Goal: Information Seeking & Learning: Learn about a topic

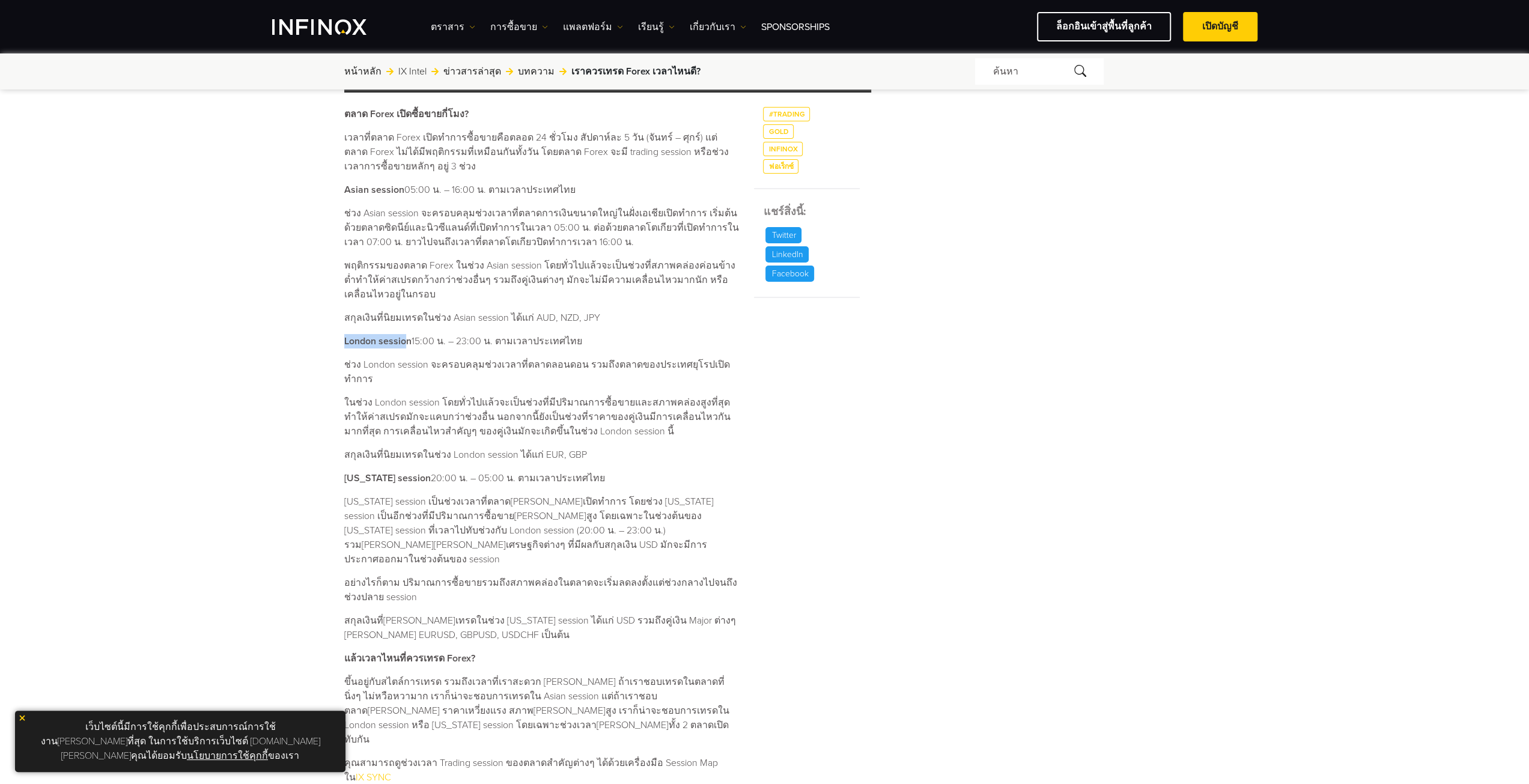
drag, startPoint x: 345, startPoint y: 342, endPoint x: 405, endPoint y: 342, distance: 60.0
click at [405, 342] on strong "London session" at bounding box center [378, 341] width 67 height 12
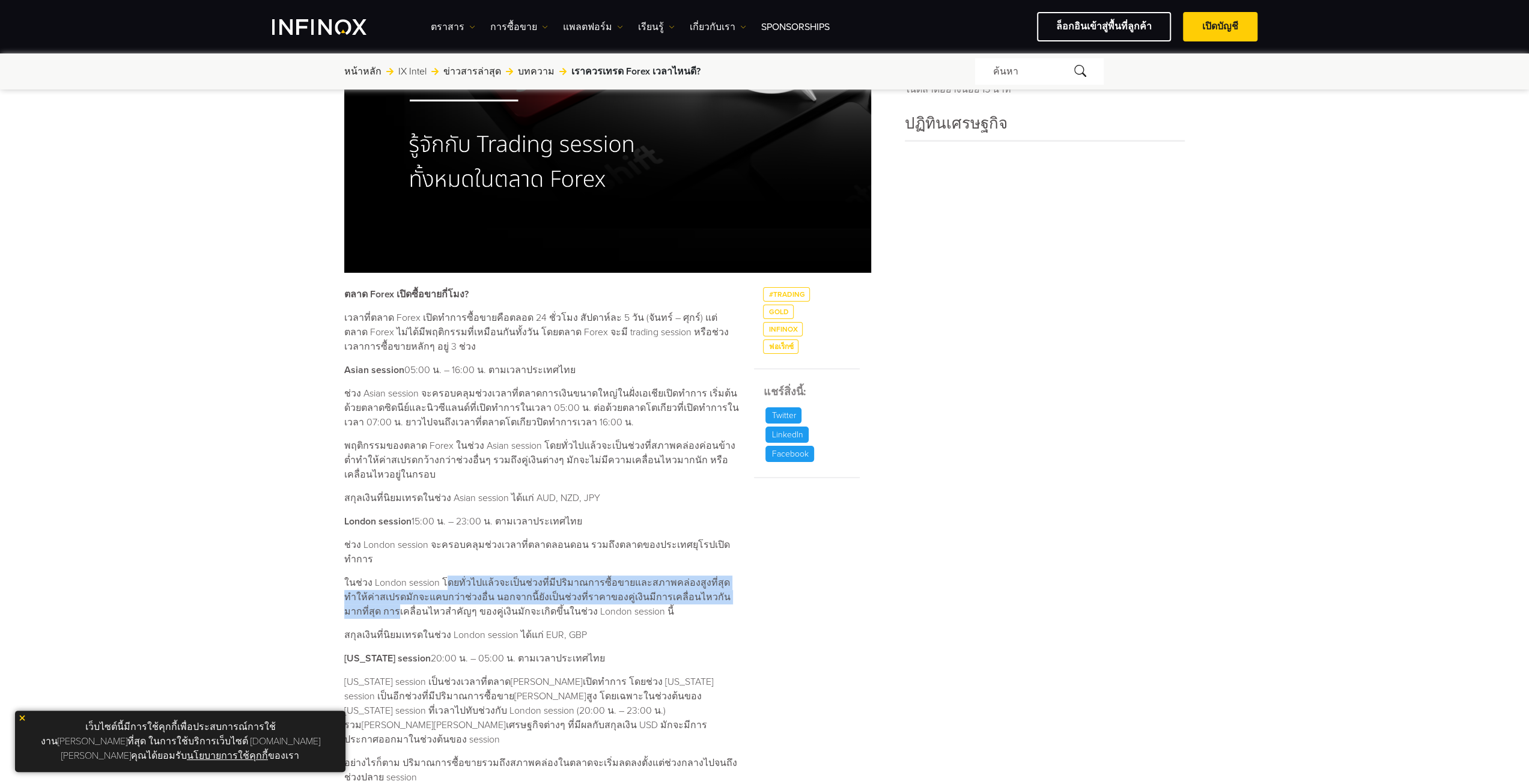
drag, startPoint x: 444, startPoint y: 569, endPoint x: 738, endPoint y: 578, distance: 294.1
click at [738, 578] on p "ในช่วง London session โดยทั่วไปแล้วจะเป็นช่วงที่มีปริมาณการซื้อขายและสภาพคล่องส…" at bounding box center [542, 597] width 395 height 43
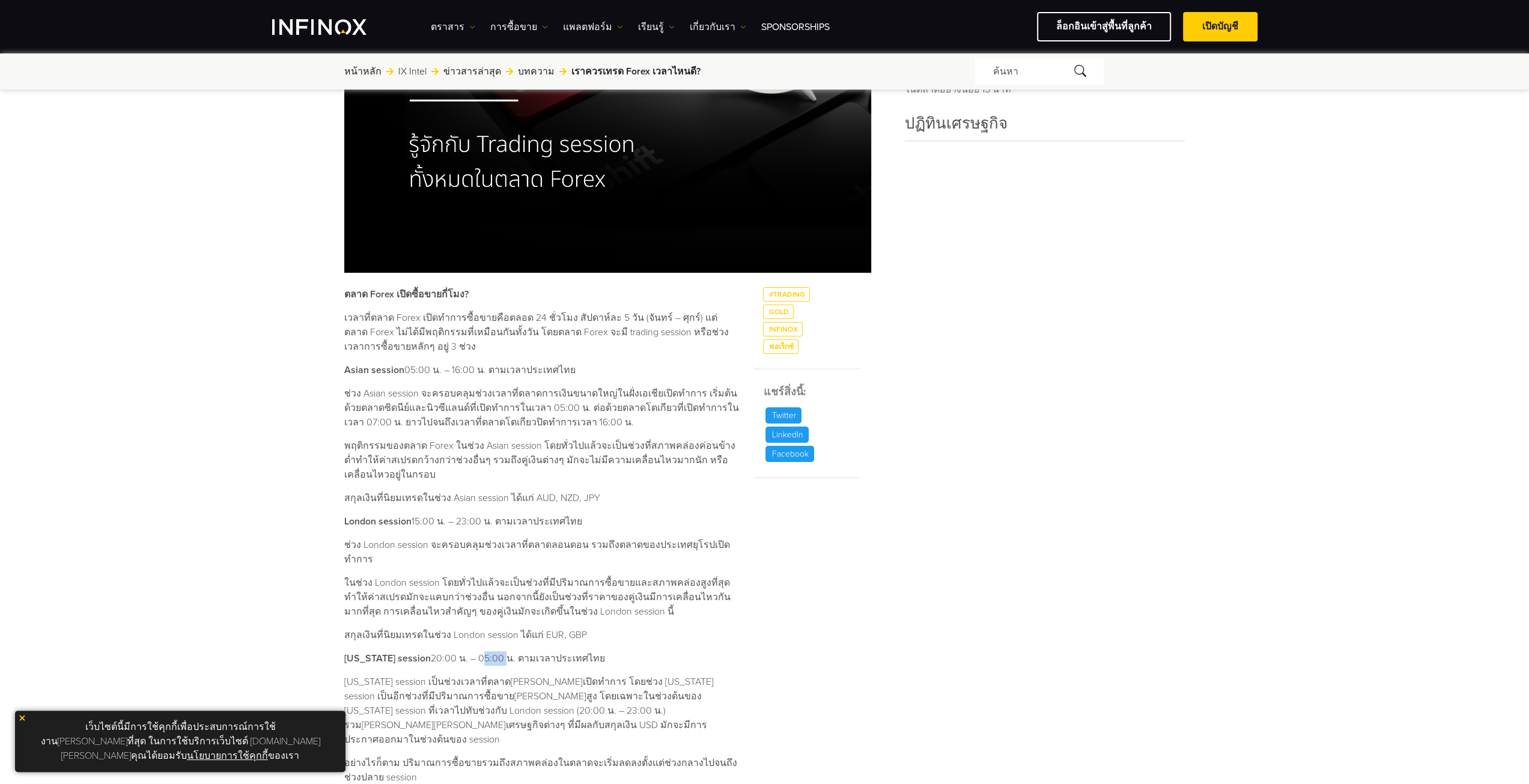
drag, startPoint x: 468, startPoint y: 646, endPoint x: 494, endPoint y: 640, distance: 26.7
click at [494, 651] on p "[US_STATE] session 20:00 น. – 05:00 น. ตามเวลาประเทศไทย" at bounding box center [542, 658] width 395 height 15
click at [497, 651] on p "[US_STATE] session 20:00 น. – 05:00 น. ตามเวลาประเทศไทย" at bounding box center [542, 658] width 395 height 15
drag, startPoint x: 474, startPoint y: 641, endPoint x: 492, endPoint y: 641, distance: 18.0
click at [492, 651] on p "[US_STATE] session 20:00 น. – 05:00 น. ตามเวลาประเทศไทย" at bounding box center [542, 658] width 395 height 15
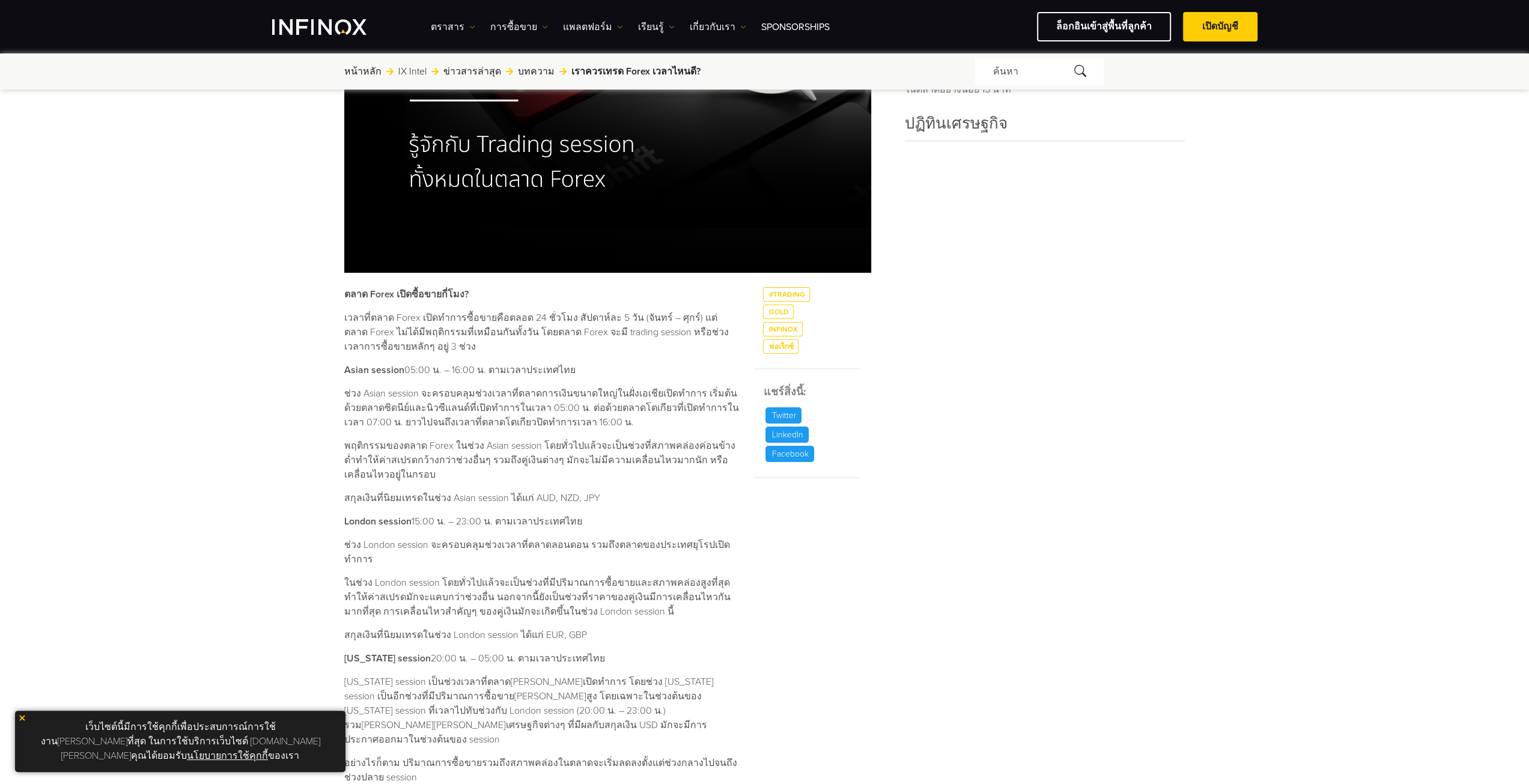
click at [427, 675] on p "[US_STATE] session เป็นช่วงเวลาที่ตลาด[PERSON_NAME]เปิดทำการ โดยช่วง [US_STATE]…" at bounding box center [542, 710] width 395 height 72
drag, startPoint x: 455, startPoint y: 523, endPoint x: 471, endPoint y: 519, distance: 16.5
click at [471, 519] on p "London session 15:00 น. – 23:00 น. ตามเวลาประเทศไทย" at bounding box center [542, 521] width 395 height 15
drag, startPoint x: 469, startPoint y: 641, endPoint x: 503, endPoint y: 645, distance: 34.2
click at [494, 651] on p "[US_STATE] session 20:00 น. – 05:00 น. ตามเวลาประเทศไทย" at bounding box center [542, 658] width 395 height 15
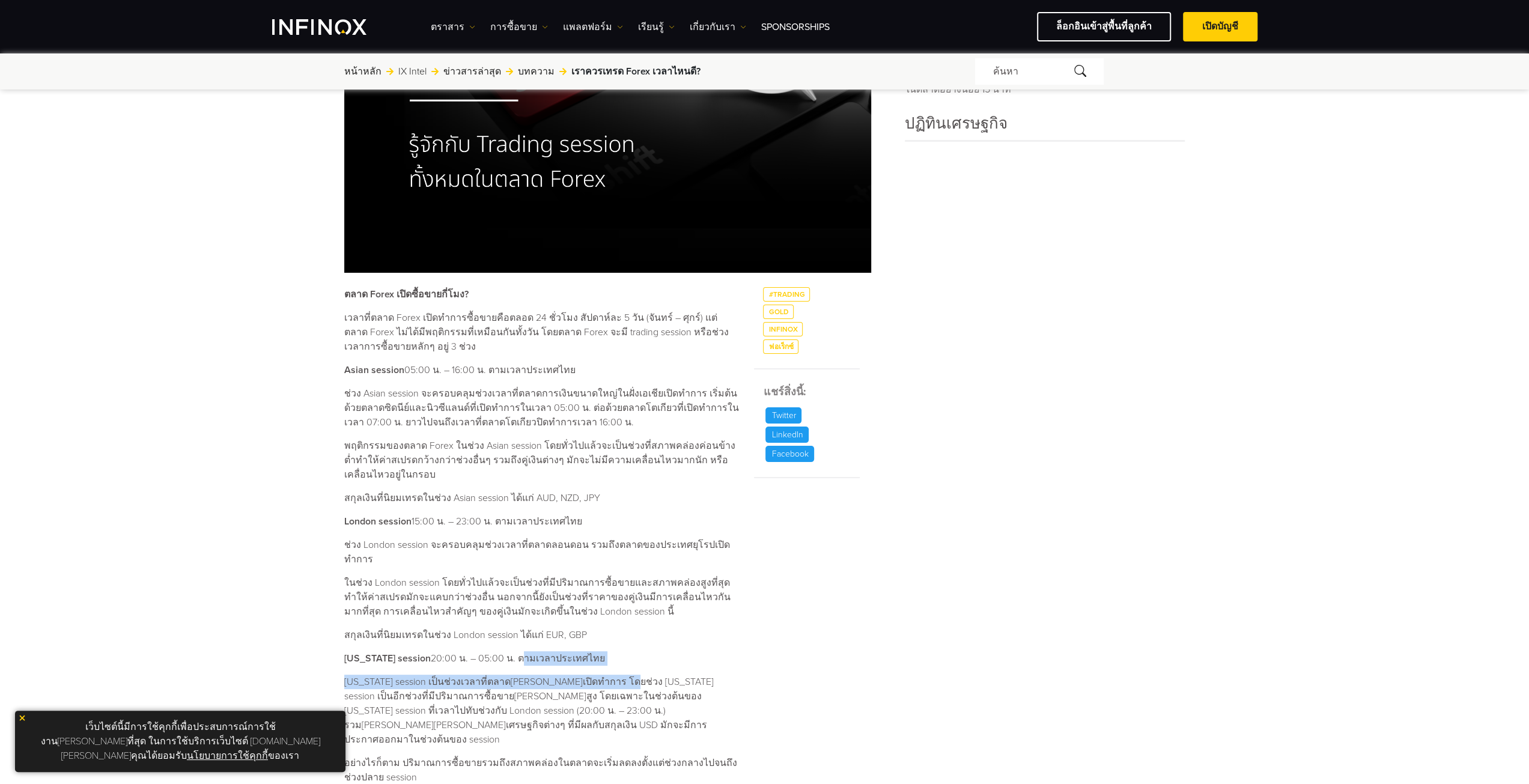
drag, startPoint x: 505, startPoint y: 645, endPoint x: 617, endPoint y: 652, distance: 112.2
click at [618, 652] on div "ตลาด Forex เปิดซื้อขายกี่โมง? เวลาที่ตลาด Forex เปิดทำการซื้อขายคือตลอด 24 ชั่ว…" at bounding box center [542, 659] width 395 height 744
click at [416, 680] on p "[US_STATE] session เป็นช่วงเวลาที่ตลาด[PERSON_NAME]เปิดทำการ โดยช่วง [US_STATE]…" at bounding box center [542, 710] width 395 height 72
drag, startPoint x: 427, startPoint y: 667, endPoint x: 729, endPoint y: 667, distance: 302.0
click at [729, 675] on p "[US_STATE] session เป็นช่วงเวลาที่ตลาด[PERSON_NAME]เปิดทำการ โดยช่วง [US_STATE]…" at bounding box center [542, 710] width 395 height 72
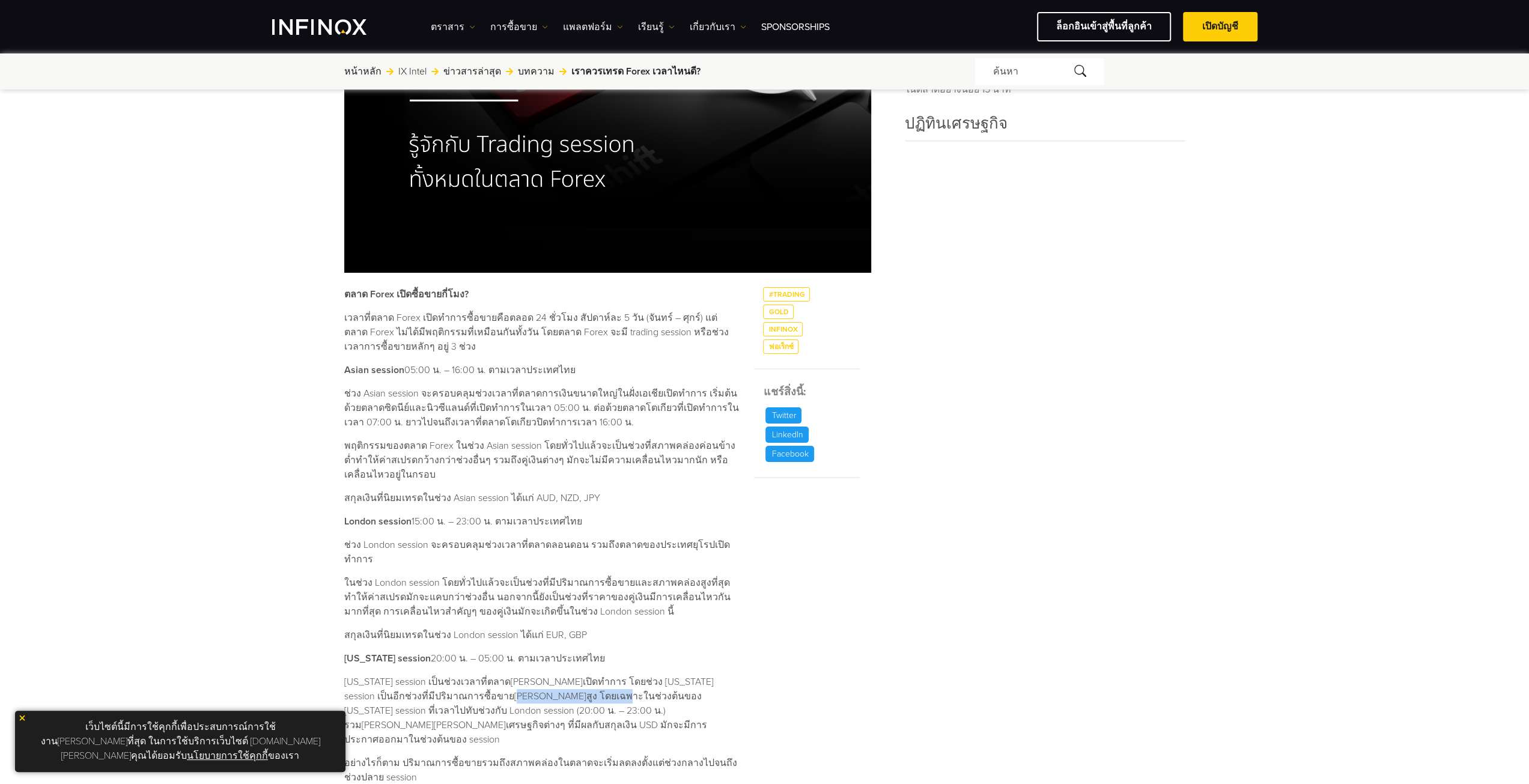
drag, startPoint x: 466, startPoint y: 680, endPoint x: 572, endPoint y: 681, distance: 106.0
click at [572, 681] on p "[US_STATE] session เป็นช่วงเวลาที่ตลาด[PERSON_NAME]เปิดทำการ โดยช่วง [US_STATE]…" at bounding box center [542, 710] width 395 height 72
drag, startPoint x: 446, startPoint y: 647, endPoint x: 506, endPoint y: 669, distance: 63.9
click at [471, 651] on p "[US_STATE] session 20:00 น. – 05:00 น. ตามเวลาประเทศไทย" at bounding box center [542, 658] width 395 height 15
drag, startPoint x: 420, startPoint y: 696, endPoint x: 488, endPoint y: 695, distance: 68.0
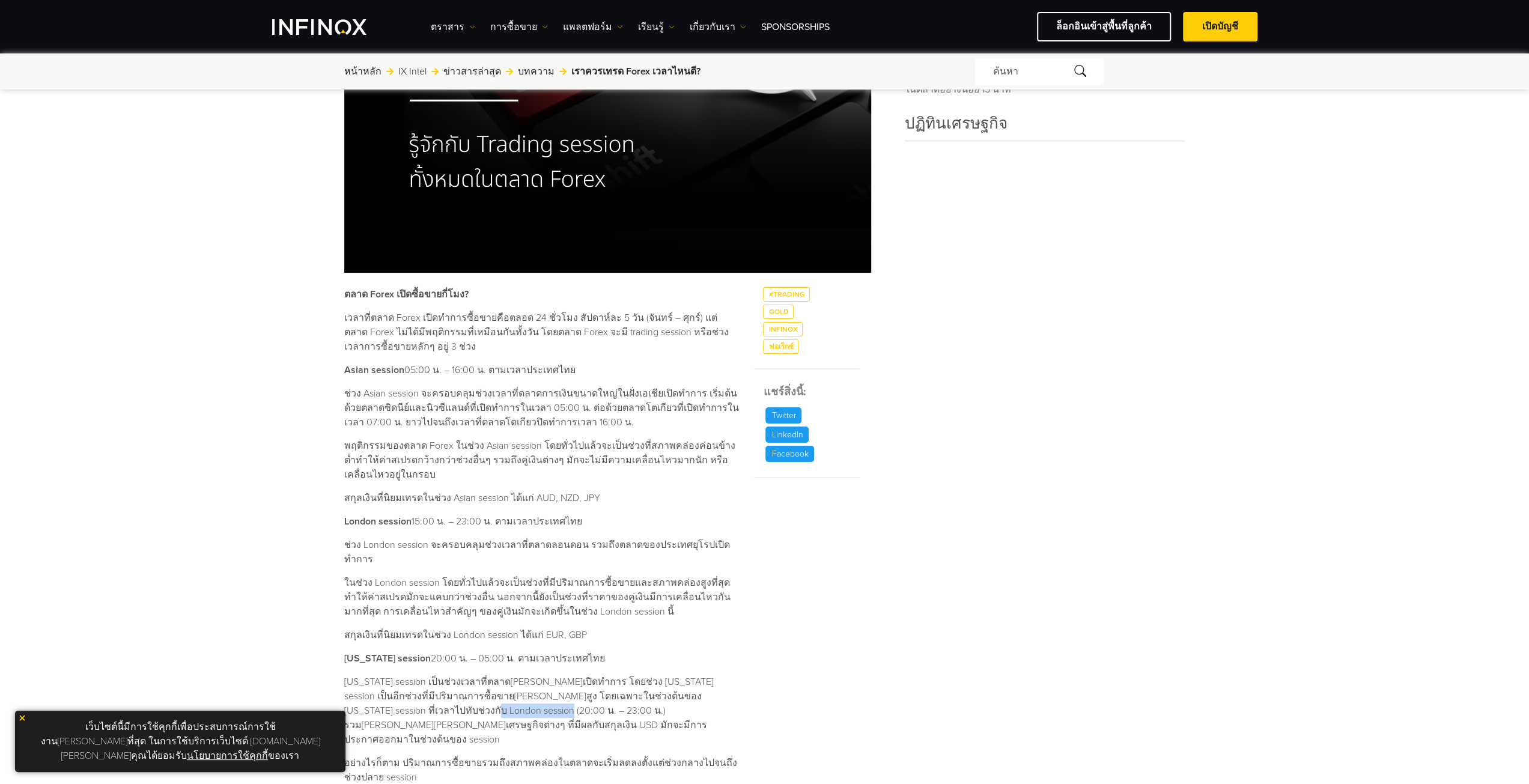
click at [488, 695] on p "[US_STATE] session เป็นช่วงเวลาที่ตลาด[PERSON_NAME]เปิดทำการ โดยช่วง [US_STATE]…" at bounding box center [542, 710] width 395 height 72
click at [441, 709] on p "[US_STATE] session เป็นช่วงเวลาที่ตลาด[PERSON_NAME]เปิดทำการ โดยช่วง [US_STATE]…" at bounding box center [542, 710] width 395 height 72
drag, startPoint x: 415, startPoint y: 694, endPoint x: 493, endPoint y: 695, distance: 78.0
click at [493, 695] on p "[US_STATE] session เป็นช่วงเวลาที่ตลาด[PERSON_NAME]เปิดทำการ โดยช่วง [US_STATE]…" at bounding box center [542, 710] width 395 height 72
click at [432, 710] on p "[US_STATE] session เป็นช่วงเวลาที่ตลาด[PERSON_NAME]เปิดทำการ โดยช่วง [US_STATE]…" at bounding box center [542, 710] width 395 height 72
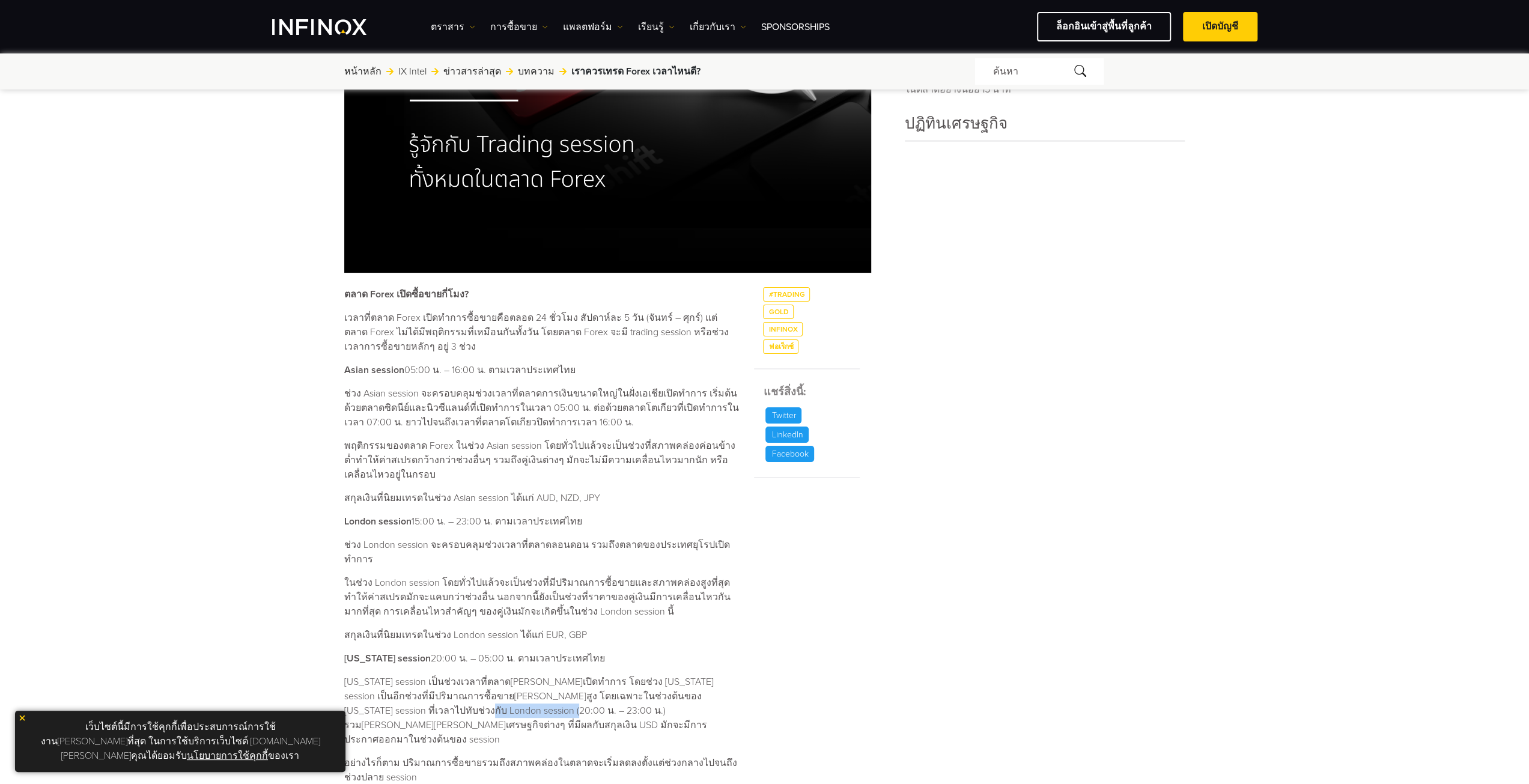
drag, startPoint x: 413, startPoint y: 694, endPoint x: 494, endPoint y: 697, distance: 81.1
click at [494, 697] on p "[US_STATE] session เป็นช่วงเวลาที่ตลาด[PERSON_NAME]เปิดทำการ โดยช่วง [US_STATE]…" at bounding box center [542, 710] width 395 height 72
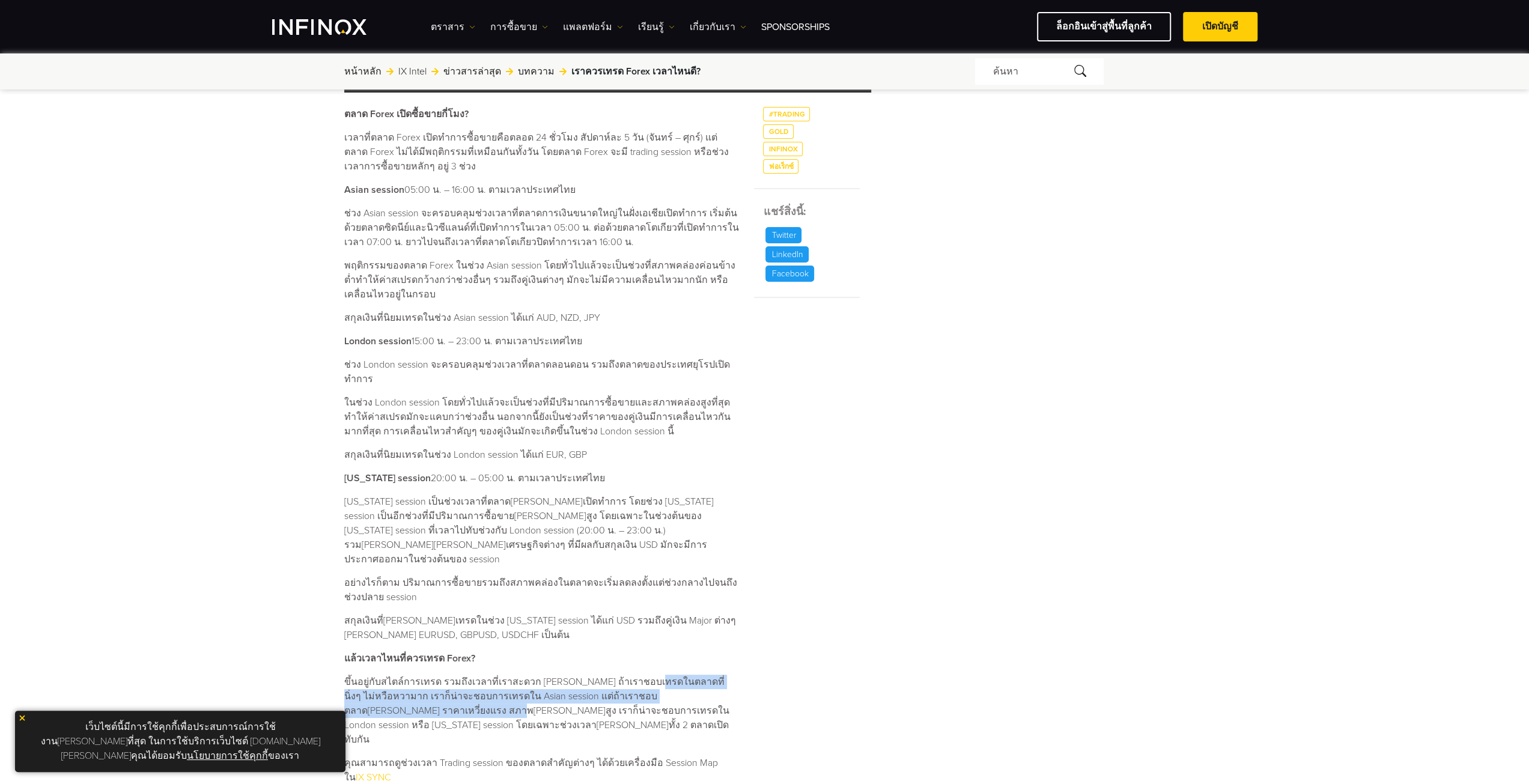
drag, startPoint x: 643, startPoint y: 646, endPoint x: 731, endPoint y: 661, distance: 89.3
click at [731, 675] on p "ขึ้นอยู่กับสไตล์การเทรด รวมถึงเวลาที่เราสะดวก [PERSON_NAME] ถ้าเราชอบเทรดในตลาด…" at bounding box center [542, 710] width 395 height 72
click at [498, 685] on p "ขึ้นอยู่กับสไตล์การเทรด รวมถึงเวลาที่เราสะดวก [PERSON_NAME] ถ้าเราชอบเทรดในตลาด…" at bounding box center [542, 710] width 395 height 72
drag, startPoint x: 433, startPoint y: 668, endPoint x: 513, endPoint y: 667, distance: 80.0
click at [513, 675] on p "ขึ้นอยู่กับสไตล์การเทรด รวมถึงเวลาที่เราสะดวก [PERSON_NAME] ถ้าเราชอบเทรดในตลาด…" at bounding box center [542, 710] width 395 height 72
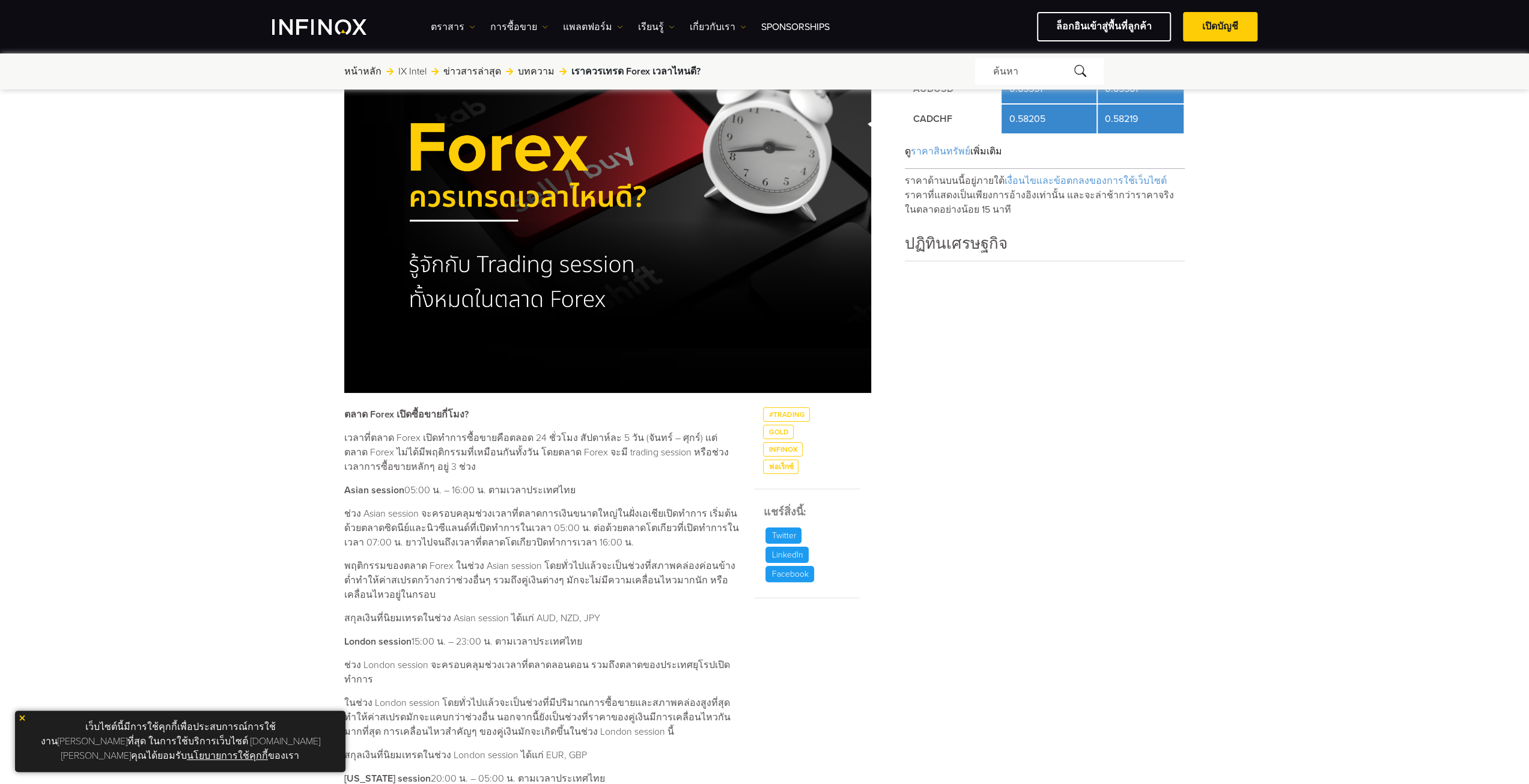
scroll to position [180, 0]
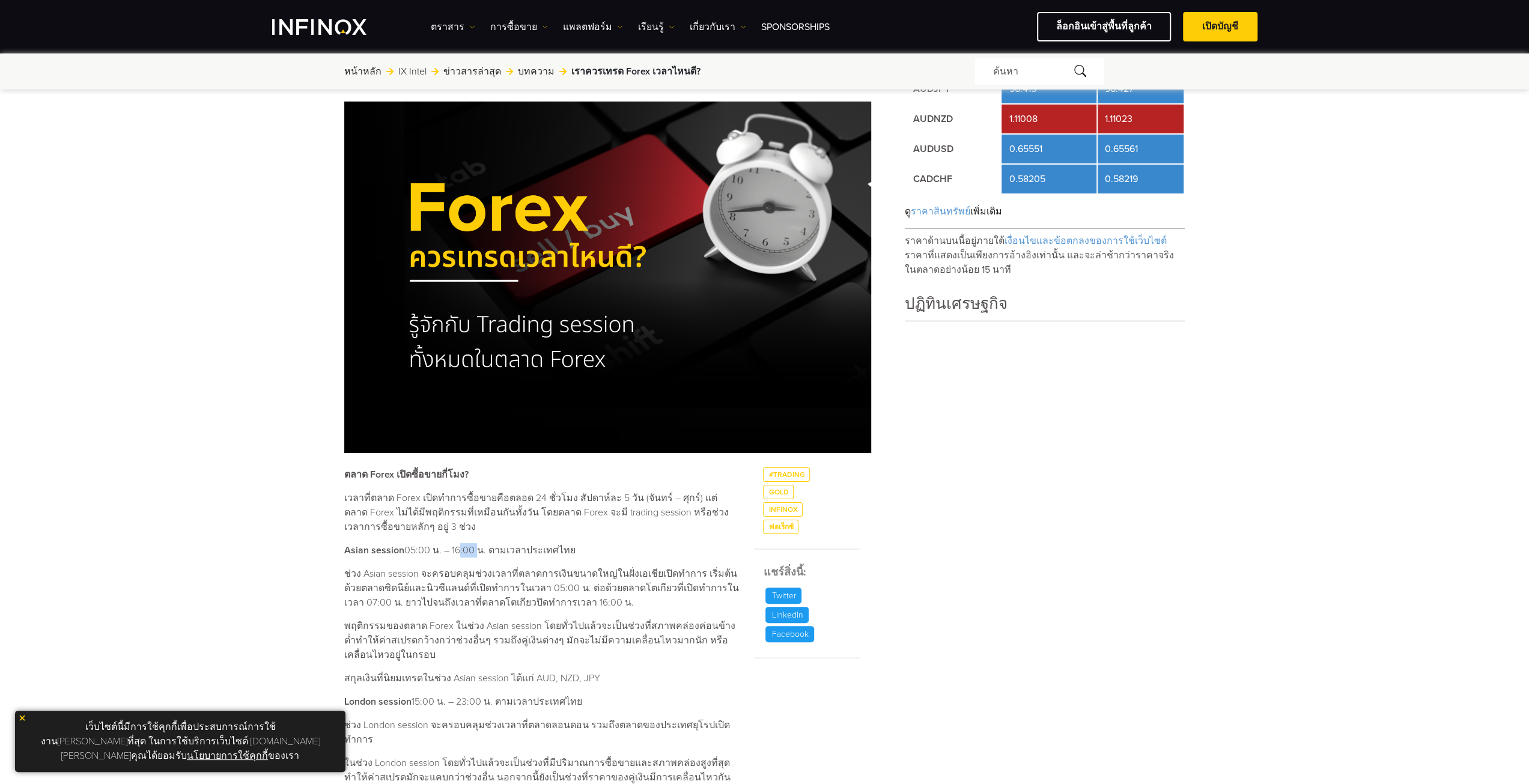
drag, startPoint x: 455, startPoint y: 552, endPoint x: 472, endPoint y: 553, distance: 17.0
click at [472, 553] on p "Asian session 05:00 น. – 16:00 น. ตามเวลาประเทศไทย" at bounding box center [542, 550] width 395 height 15
drag, startPoint x: 452, startPoint y: 547, endPoint x: 472, endPoint y: 549, distance: 20.1
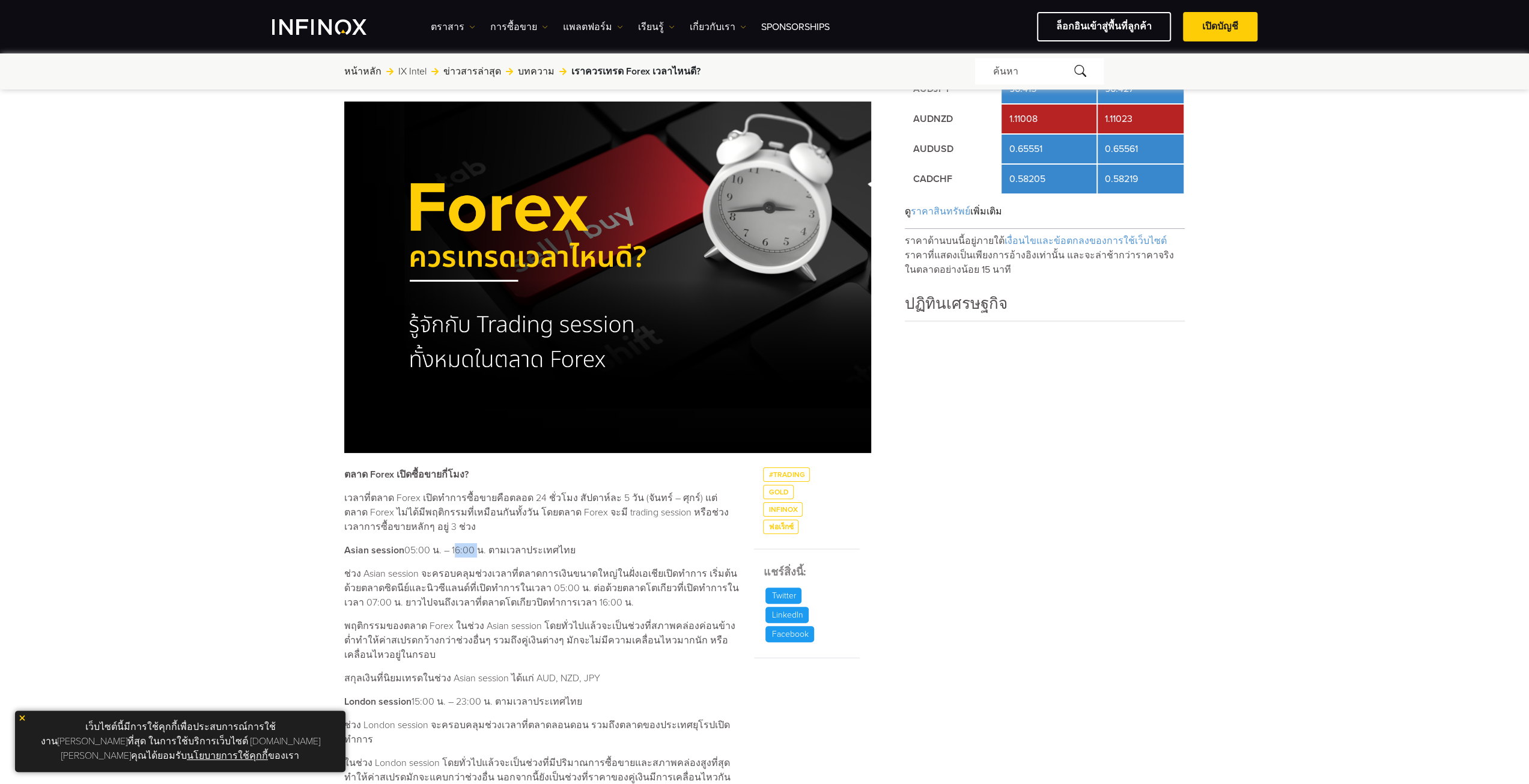
click at [472, 549] on p "Asian session 05:00 น. – 16:00 น. ตามเวลาประเทศไทย" at bounding box center [542, 550] width 395 height 15
drag, startPoint x: 502, startPoint y: 575, endPoint x: 579, endPoint y: 572, distance: 77.1
click at [579, 572] on p "ช่วง Asian session จะครอบคลุมช่วงเวลาที่ตลาดการเงินขนาดใหญ่ในฝั่งเอเชียเปิดทำกา…" at bounding box center [542, 588] width 395 height 43
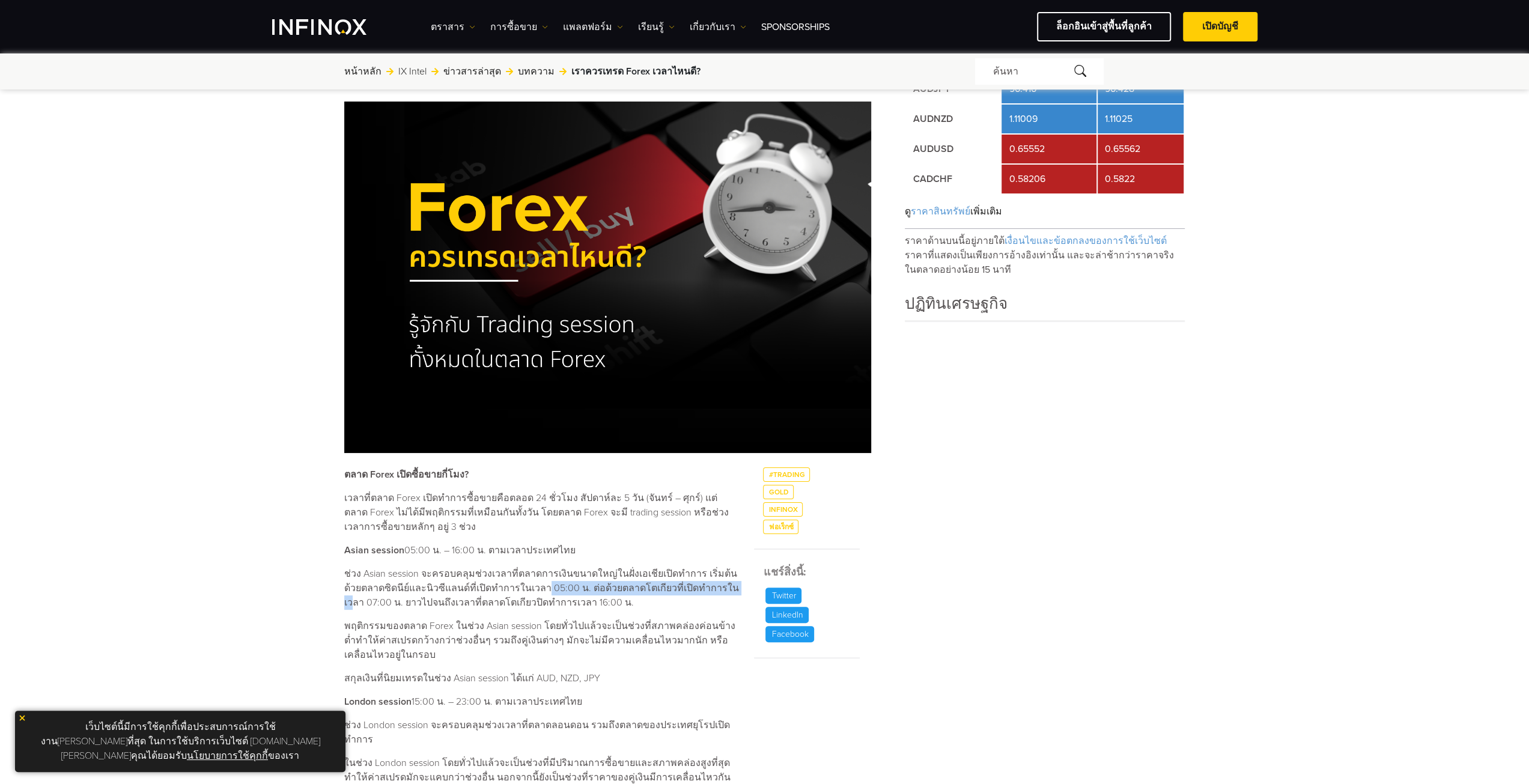
drag, startPoint x: 523, startPoint y: 591, endPoint x: 711, endPoint y: 591, distance: 188.0
click at [711, 591] on p "ช่วง Asian session จะครอบคลุมช่วงเวลาที่ตลาดการเงินขนาดใหญ่ในฝั่งเอเชียเปิดทำกา…" at bounding box center [542, 588] width 395 height 43
click at [549, 603] on p "ช่วง Asian session จะครอบคลุมช่วงเวลาที่ตลาดการเงินขนาดใหญ่ในฝั่งเอเชียเปิดทำกา…" at bounding box center [542, 588] width 395 height 43
drag, startPoint x: 524, startPoint y: 586, endPoint x: 682, endPoint y: 586, distance: 158.0
click at [682, 586] on p "ช่วง Asian session จะครอบคลุมช่วงเวลาที่ตลาดการเงินขนาดใหญ่ในฝั่งเอเชียเปิดทำกา…" at bounding box center [542, 588] width 395 height 43
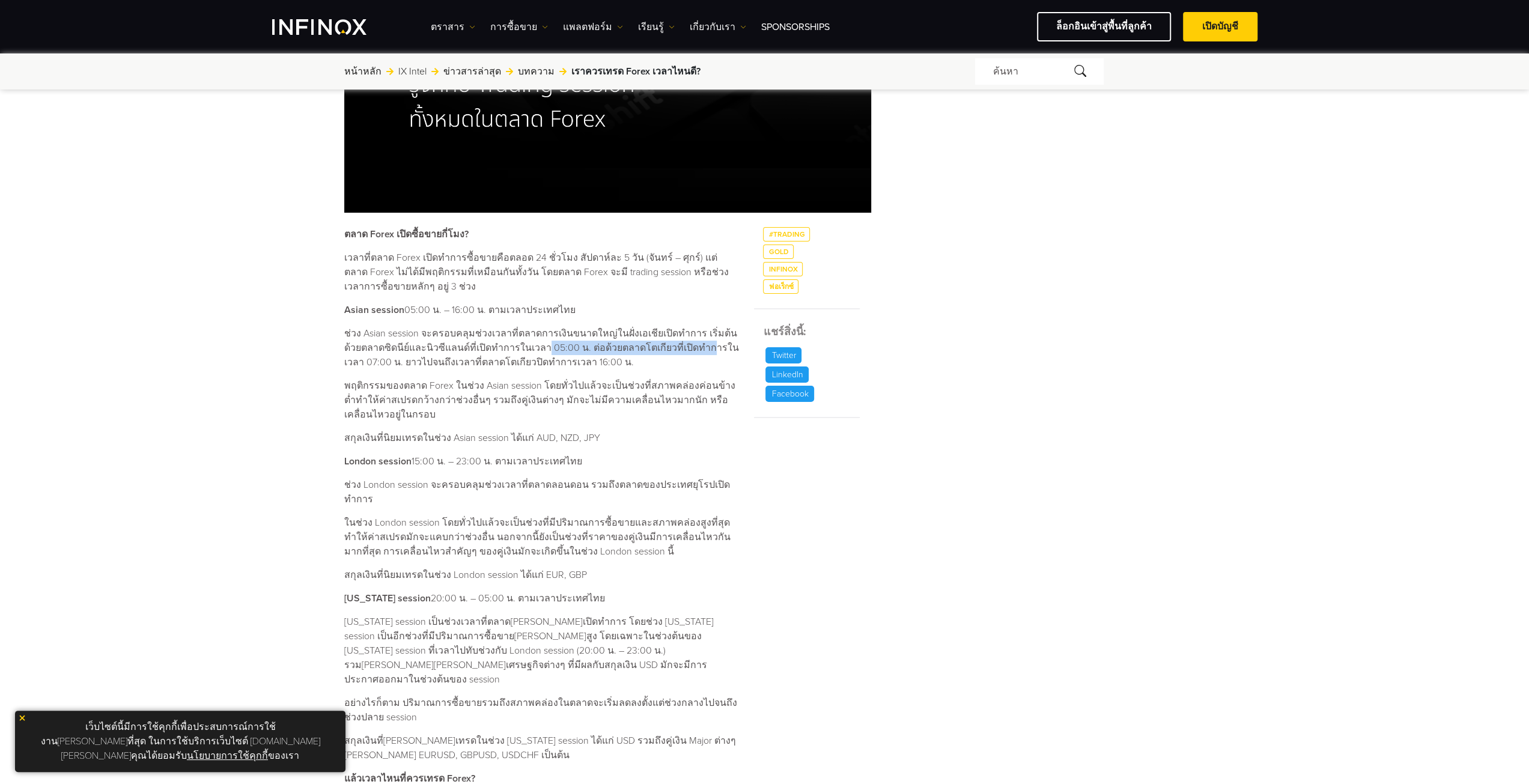
scroll to position [301, 0]
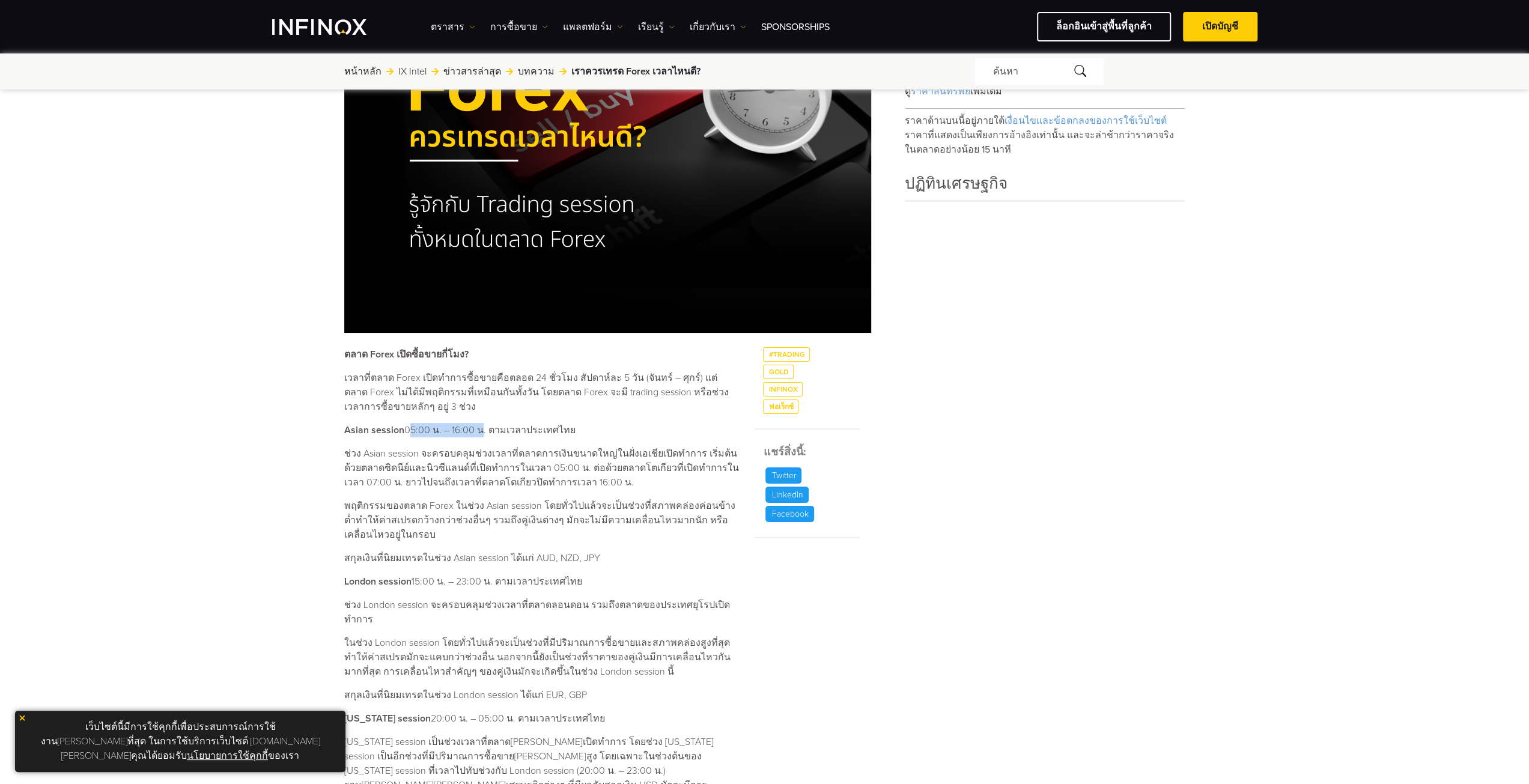
drag, startPoint x: 410, startPoint y: 427, endPoint x: 477, endPoint y: 426, distance: 67.0
click at [477, 426] on p "Asian session 05:00 น. – 16:00 น. ตามเวลาประเทศไทย" at bounding box center [542, 429] width 395 height 15
click at [488, 465] on p "ช่วง Asian session จะครอบคลุมช่วงเวลาที่ตลาดการเงินขนาดใหญ่ในฝั่งเอเชียเปิดทำกา…" at bounding box center [542, 468] width 395 height 43
drag, startPoint x: 391, startPoint y: 481, endPoint x: 595, endPoint y: 481, distance: 204.0
click at [595, 481] on p "ช่วง Asian session จะครอบคลุมช่วงเวลาที่ตลาดการเงินขนาดใหญ่ในฝั่งเอเชียเปิดทำกา…" at bounding box center [542, 468] width 395 height 43
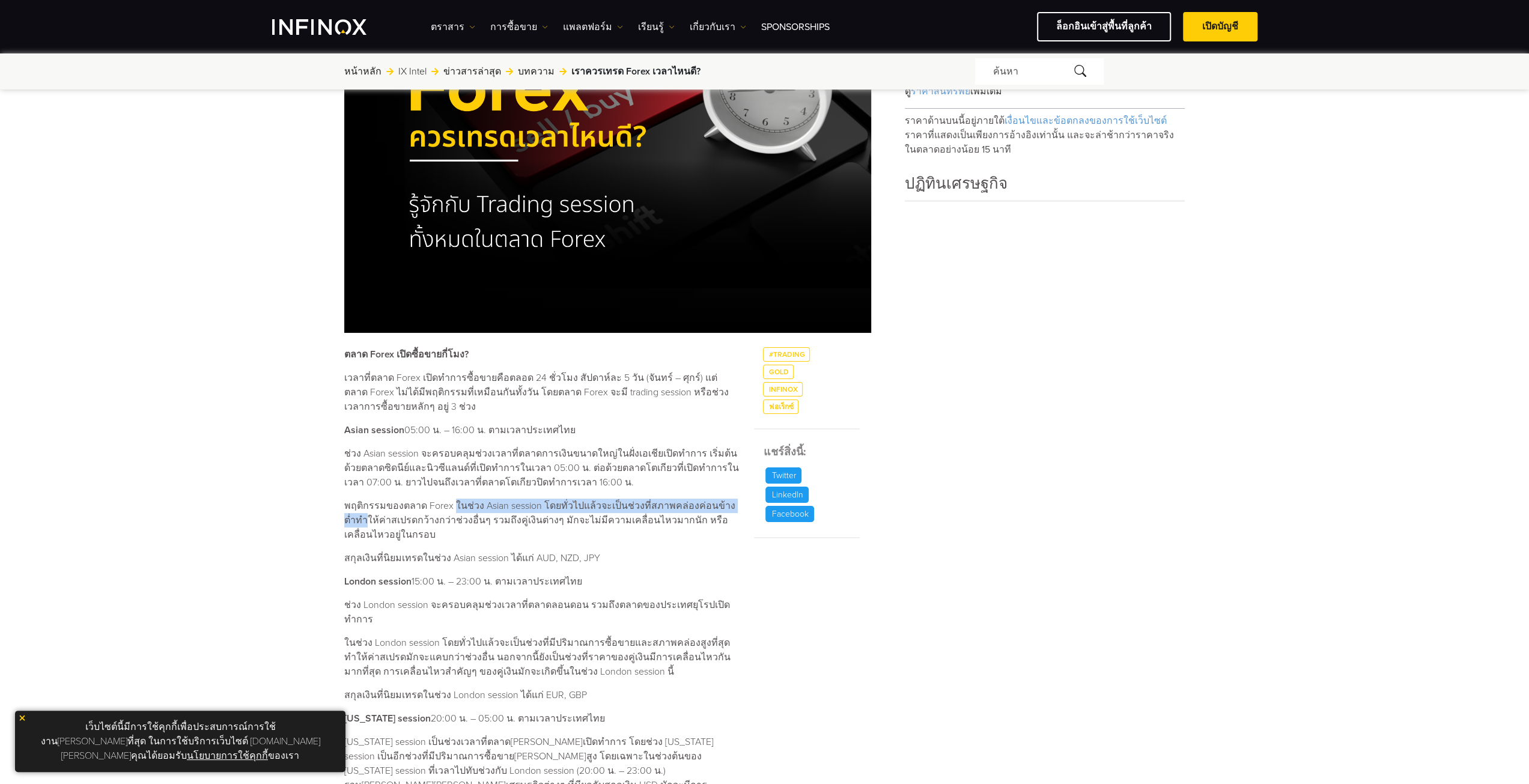
drag, startPoint x: 345, startPoint y: 519, endPoint x: 446, endPoint y: 509, distance: 101.5
click at [449, 511] on p "พฤติกรรมของตลาด Forex ในช่วง Asian session โดยทั่วไปแล้วจะเป็นช่วงที่สภาพคล่องค…" at bounding box center [542, 520] width 395 height 43
drag, startPoint x: 402, startPoint y: 431, endPoint x: 481, endPoint y: 430, distance: 79.0
click at [481, 429] on p "Asian session 05:00 น. – 16:00 น. ตามเวลาประเทศไทย" at bounding box center [542, 429] width 395 height 15
drag, startPoint x: 341, startPoint y: 561, endPoint x: 501, endPoint y: 558, distance: 160.0
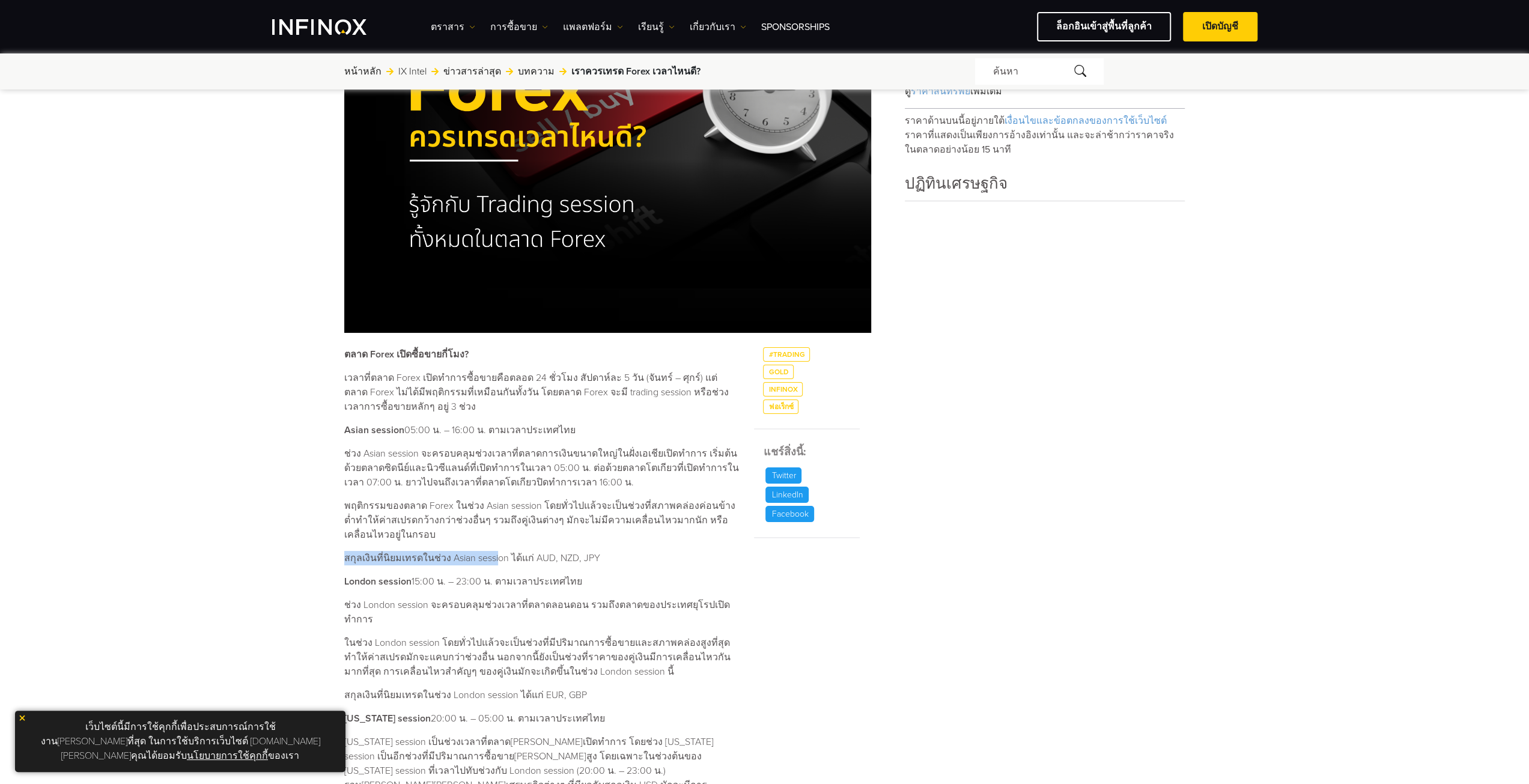
click at [498, 559] on div "เราควรเทรด Forex เวลาไหนดี? ค้นหาโดย INFINOX [DATE] 08:38 (GMT +0) เวลาที่อ่าน …" at bounding box center [764, 519] width 865 height 1400
click at [534, 562] on p "สกุลเงินที่นิยมเทรดในช่วง Asian session ได้แก่ AUD, NZD, JPY" at bounding box center [542, 558] width 395 height 15
drag, startPoint x: 531, startPoint y: 561, endPoint x: 555, endPoint y: 557, distance: 24.3
click at [555, 557] on p "สกุลเงินที่นิยมเทรดในช่วง Asian session ได้แก่ AUD, NZD, JPY" at bounding box center [542, 558] width 395 height 15
click at [580, 561] on p "สกุลเงินที่นิยมเทรดในช่วง Asian session ได้แก่ AUD, NZD, JPY" at bounding box center [542, 558] width 395 height 15
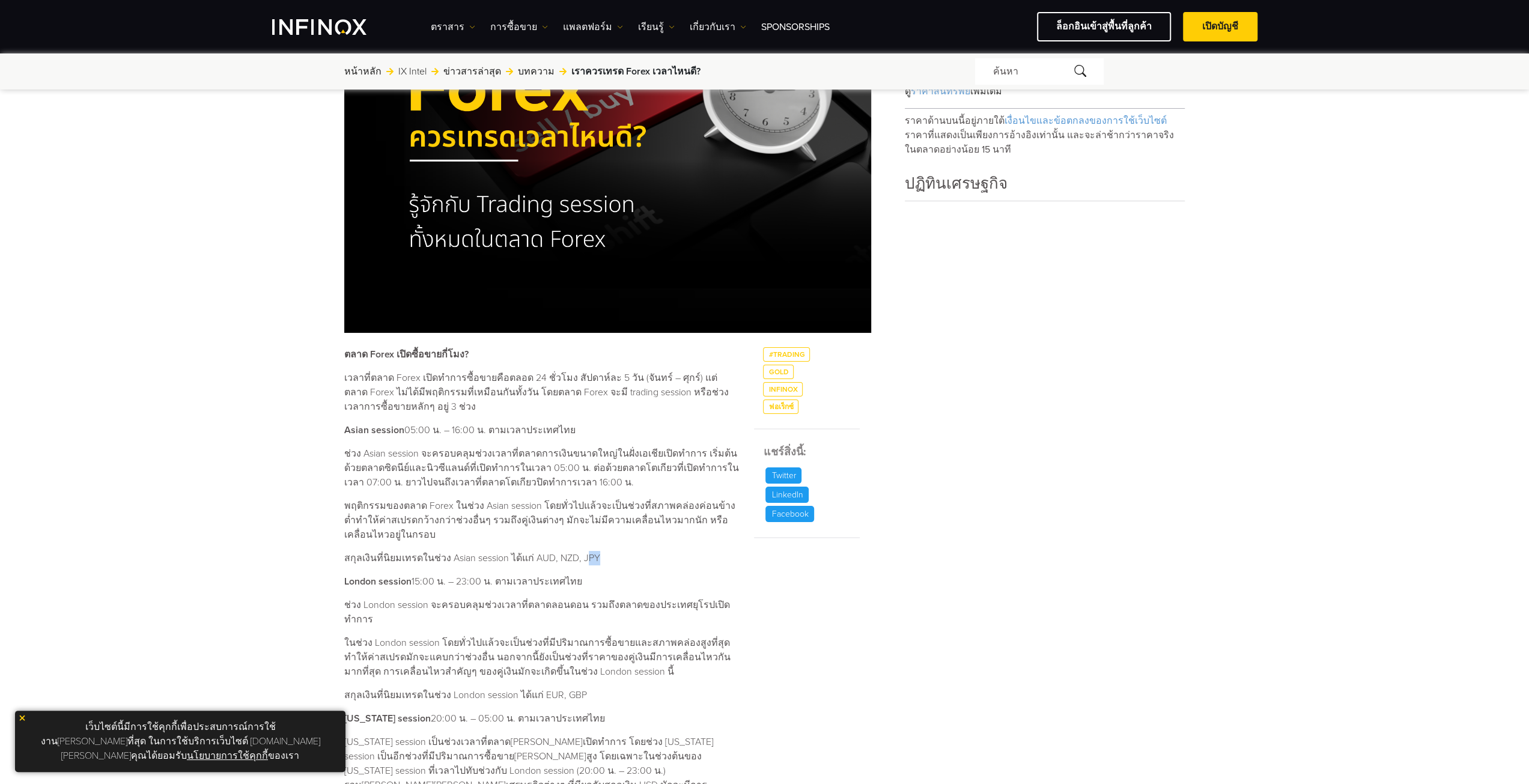
drag, startPoint x: 585, startPoint y: 556, endPoint x: 596, endPoint y: 556, distance: 11.0
click at [596, 556] on p "สกุลเงินที่นิยมเทรดในช่วง Asian session ได้แก่ AUD, NZD, JPY" at bounding box center [542, 558] width 395 height 15
click at [549, 565] on div "ตลาด Forex เปิดซื้อขายกี่โมง? เวลาที่ตลาด Forex เปิดทำการซื้อขายคือตลอด 24 ชั่ว…" at bounding box center [542, 719] width 395 height 744
drag, startPoint x: 532, startPoint y: 557, endPoint x: 543, endPoint y: 541, distance: 19.4
click at [548, 554] on p "สกุลเงินที่นิยมเทรดในช่วง Asian session ได้แก่ AUD, NZD, JPY" at bounding box center [542, 558] width 395 height 15
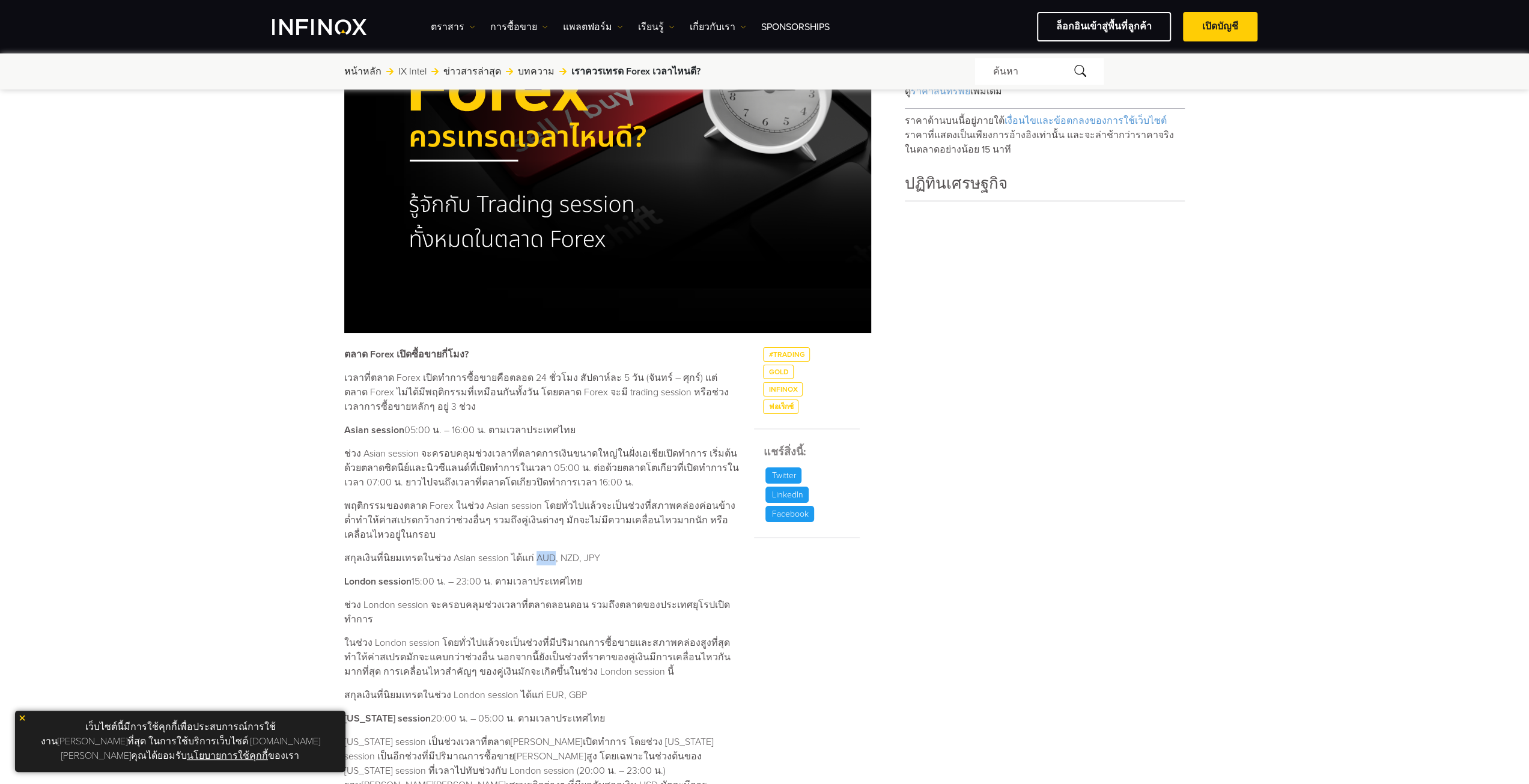
click at [535, 556] on p "สกุลเงินที่นิยมเทรดในช่วง Asian session ได้แก่ AUD, NZD, JPY" at bounding box center [542, 558] width 395 height 15
drag, startPoint x: 413, startPoint y: 579, endPoint x: 437, endPoint y: 578, distance: 24.0
click at [437, 578] on p "London session 15:00 น. – 23:00 น. ตามเวลาประเทศไทย" at bounding box center [542, 581] width 395 height 15
drag, startPoint x: 578, startPoint y: 559, endPoint x: 596, endPoint y: 558, distance: 18.0
click at [596, 558] on p "สกุลเงินที่นิยมเทรดในช่วง Asian session ได้แก่ AUD, NZD, JPY" at bounding box center [542, 558] width 395 height 15
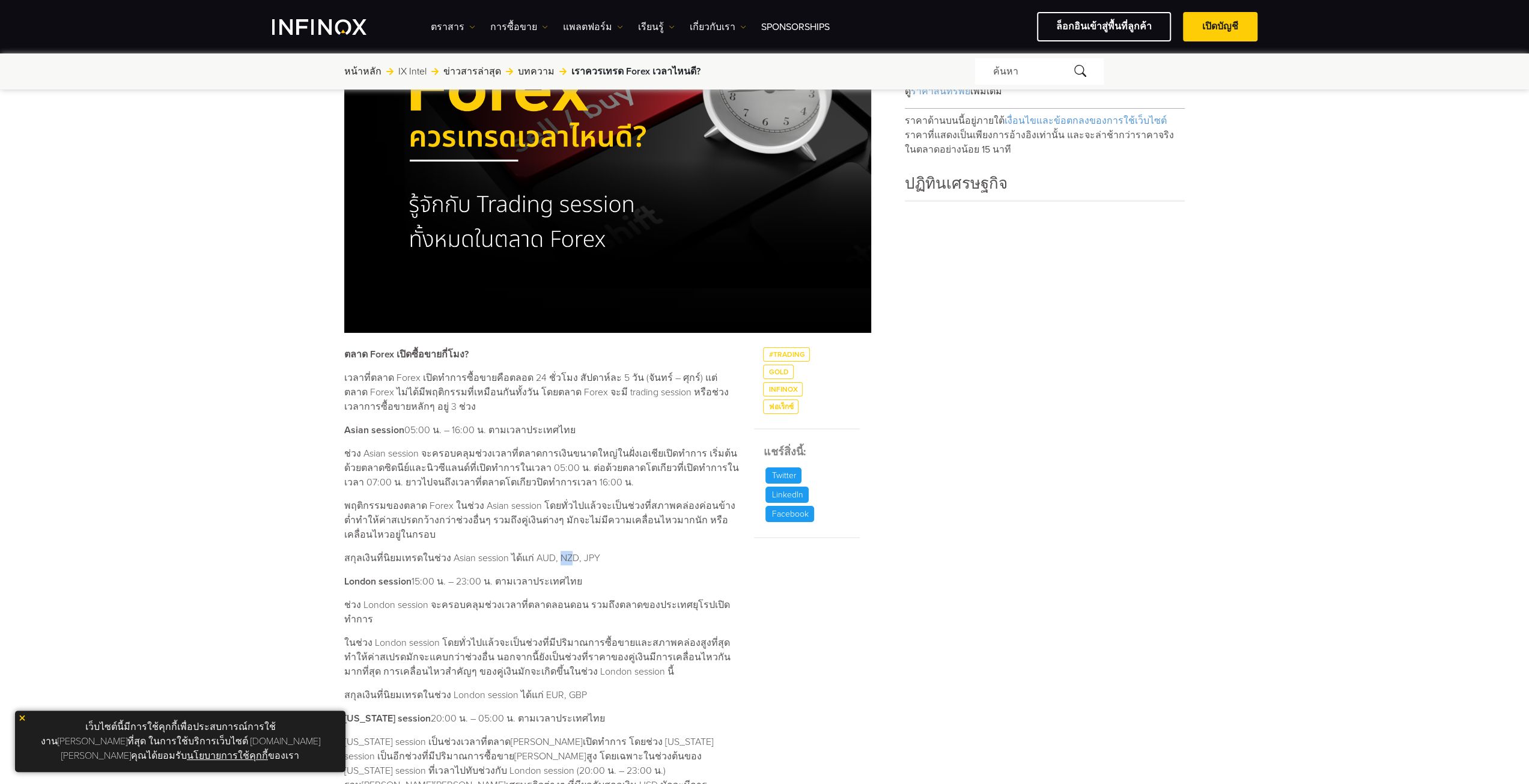
drag, startPoint x: 554, startPoint y: 557, endPoint x: 570, endPoint y: 556, distance: 16.0
click at [570, 556] on p "สกุลเงินที่นิยมเทรดในช่วง Asian session ได้แก่ AUD, NZD, JPY" at bounding box center [542, 558] width 395 height 15
drag, startPoint x: 456, startPoint y: 429, endPoint x: 467, endPoint y: 430, distance: 11.0
click at [466, 429] on p "Asian session 05:00 น. – 16:00 น. ตามเวลาประเทศไทย" at bounding box center [542, 429] width 395 height 15
drag, startPoint x: 414, startPoint y: 582, endPoint x: 431, endPoint y: 574, distance: 18.8
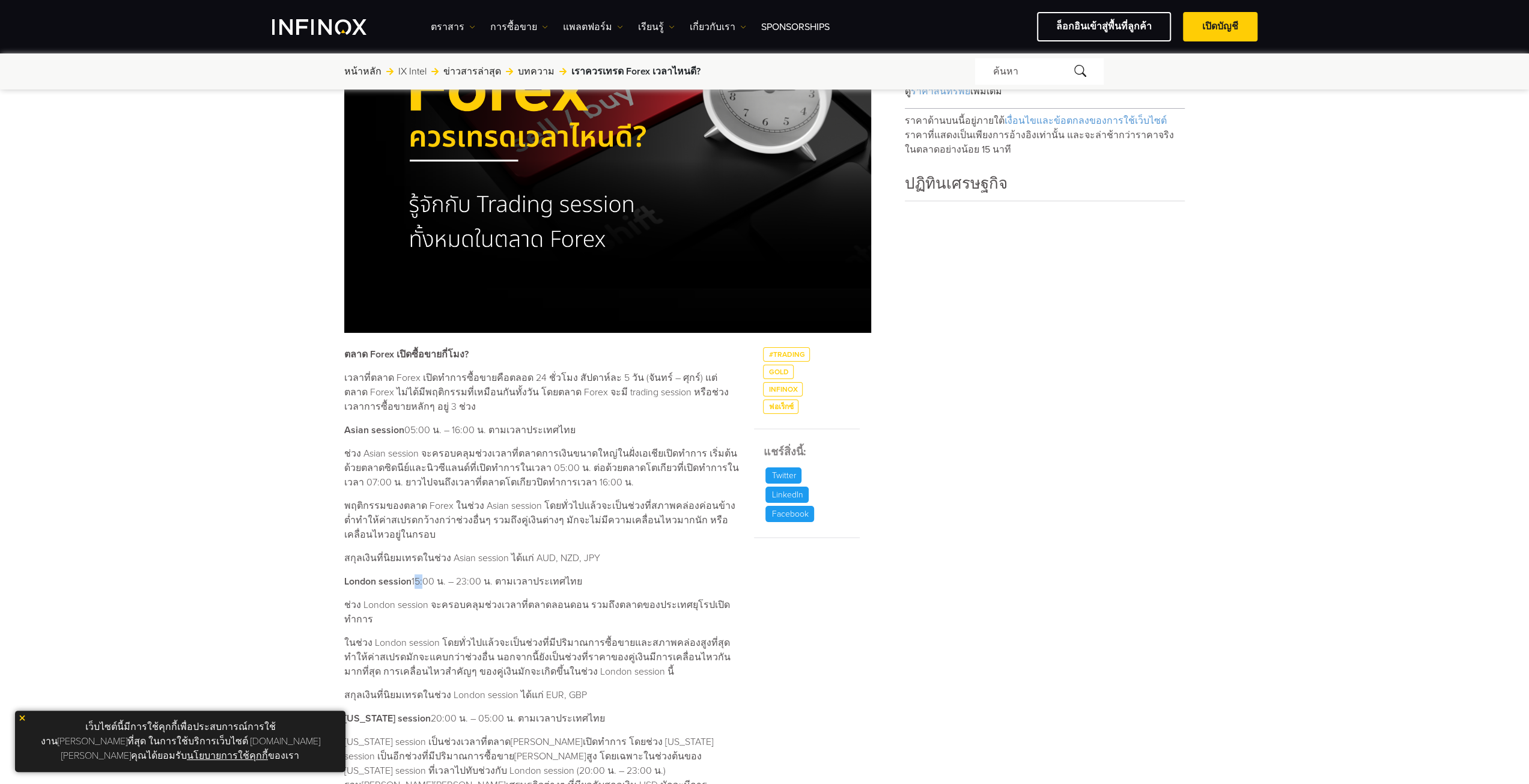
click at [425, 576] on p "London session 15:00 น. – 23:00 น. ตามเวลาประเทศไทย" at bounding box center [542, 581] width 395 height 15
drag, startPoint x: 553, startPoint y: 557, endPoint x: 567, endPoint y: 552, distance: 14.9
click at [567, 552] on p "สกุลเงินที่นิยมเทรดในช่วง Asian session ได้แก่ AUD, NZD, JPY" at bounding box center [542, 558] width 395 height 15
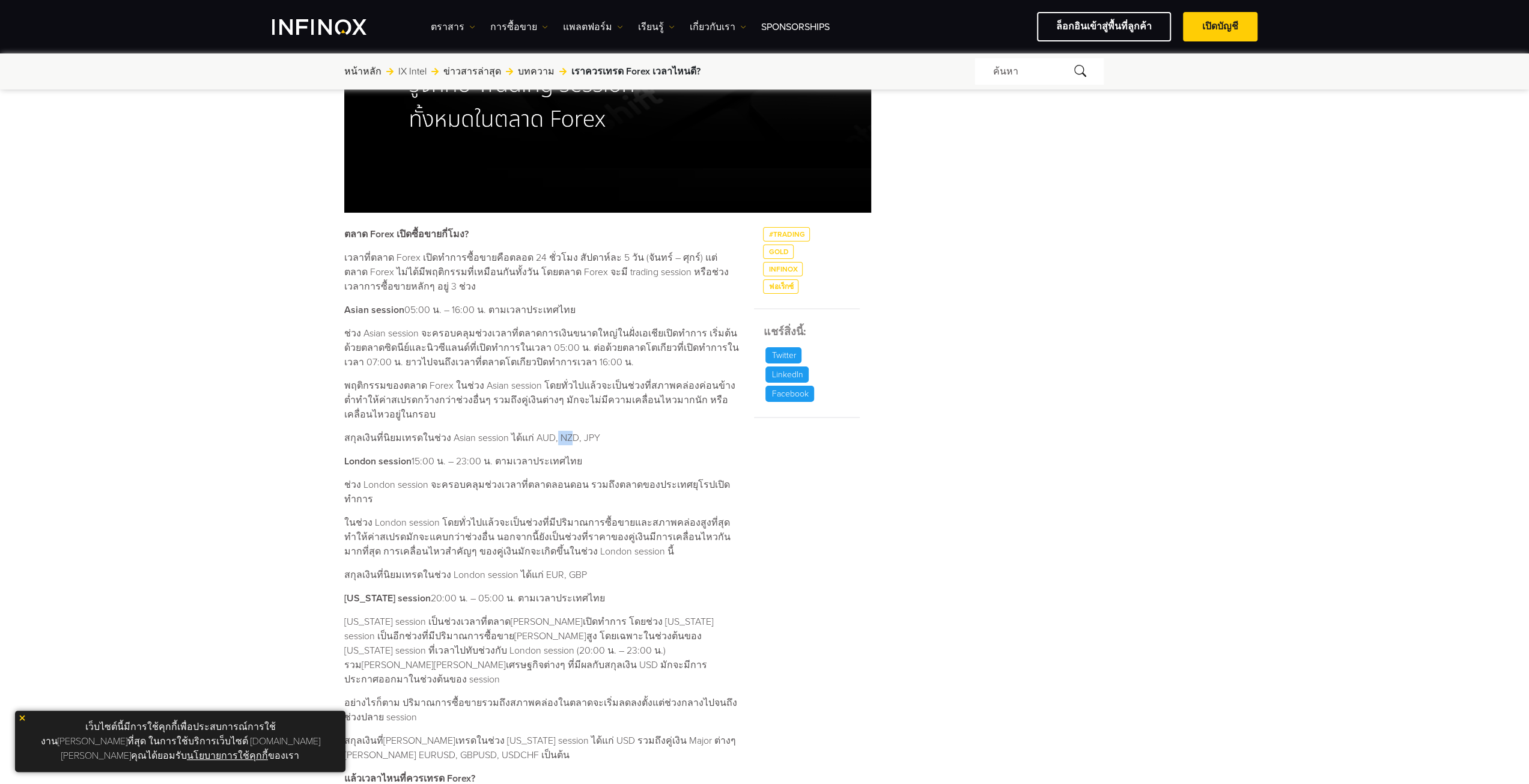
scroll to position [360, 0]
